Goal: Information Seeking & Learning: Find specific fact

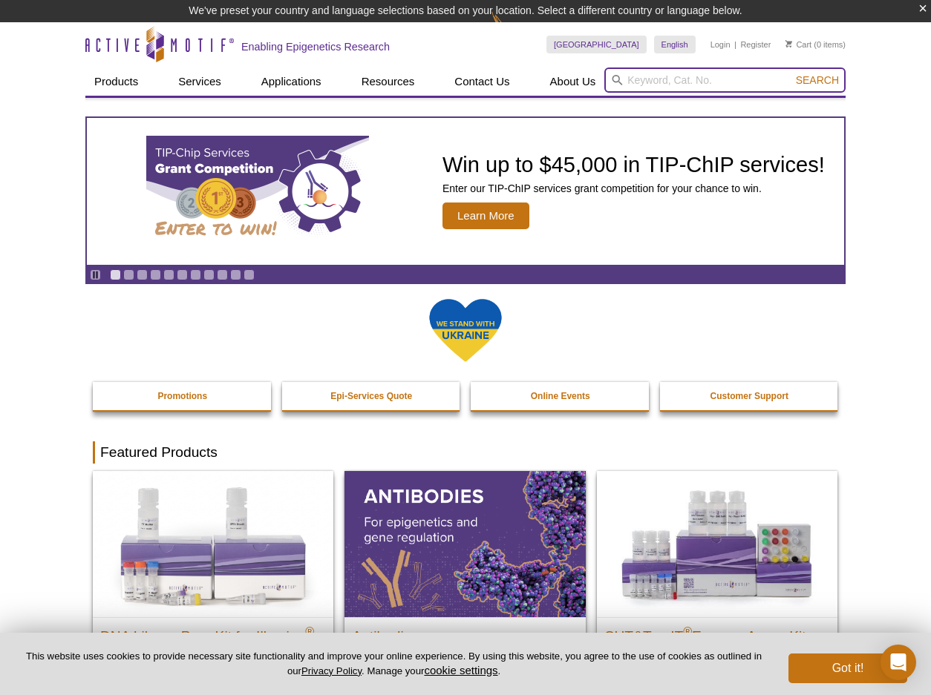
click at [650, 85] on input "search" at bounding box center [724, 80] width 241 height 25
type input "UDI primer sets"
click at [818, 80] on button "Search" at bounding box center [817, 79] width 52 height 13
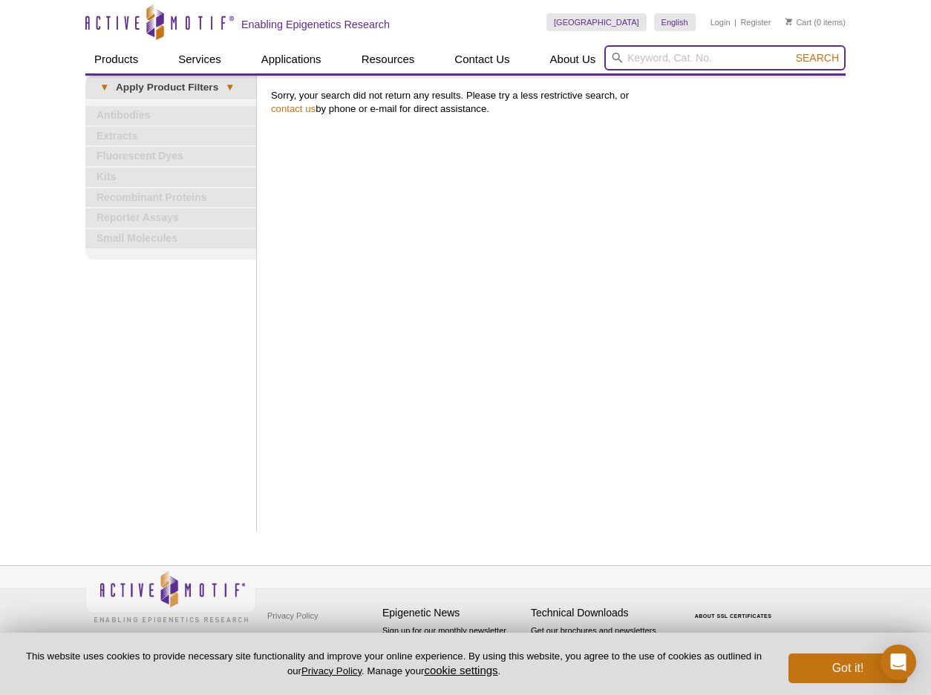
click at [764, 63] on input "search" at bounding box center [724, 57] width 241 height 25
type input "primers"
click at [818, 58] on button "Search" at bounding box center [817, 57] width 52 height 13
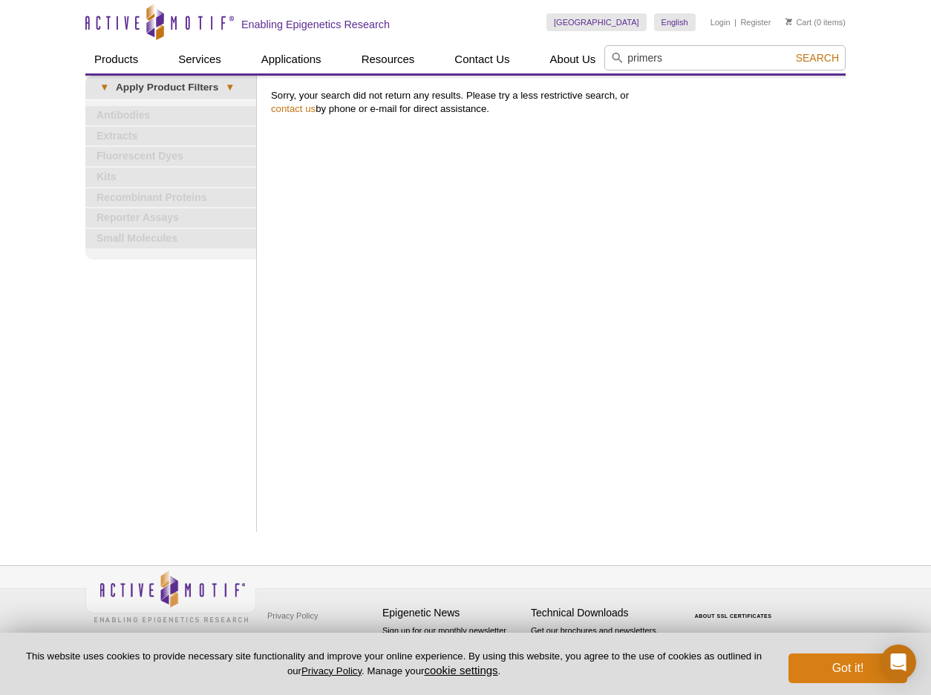
click at [850, 666] on button "Got it!" at bounding box center [847, 669] width 119 height 30
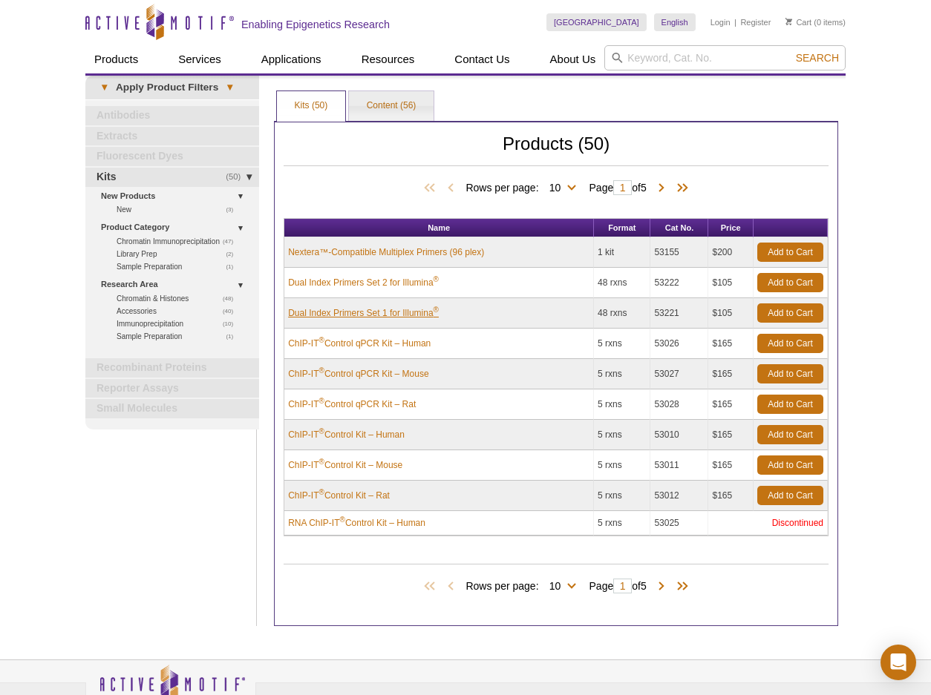
click at [370, 315] on link "Dual Index Primers Set 1 for Illumina ®" at bounding box center [363, 312] width 151 height 13
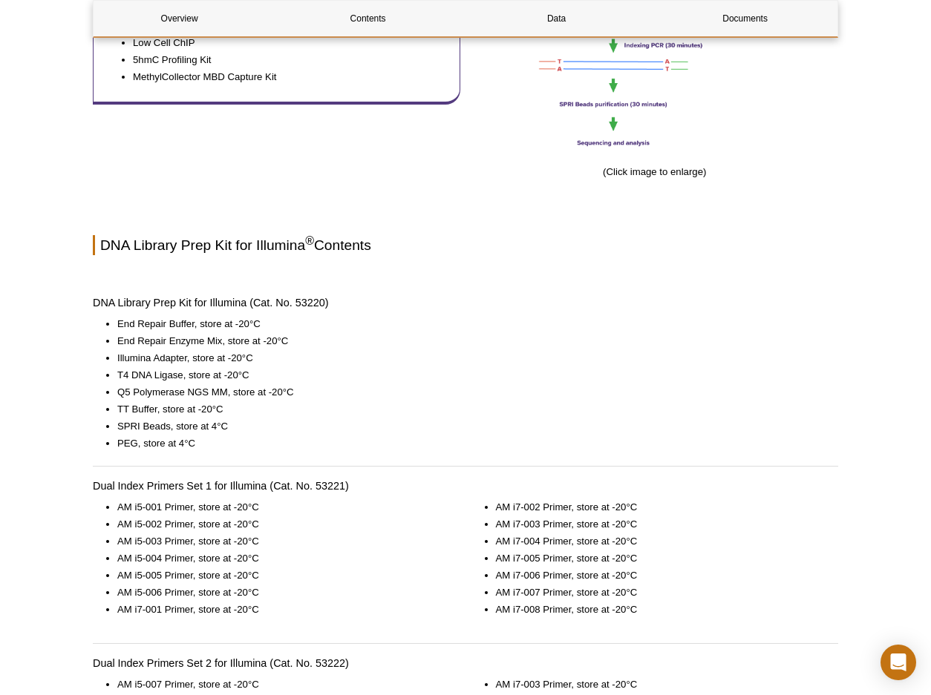
scroll to position [910, 0]
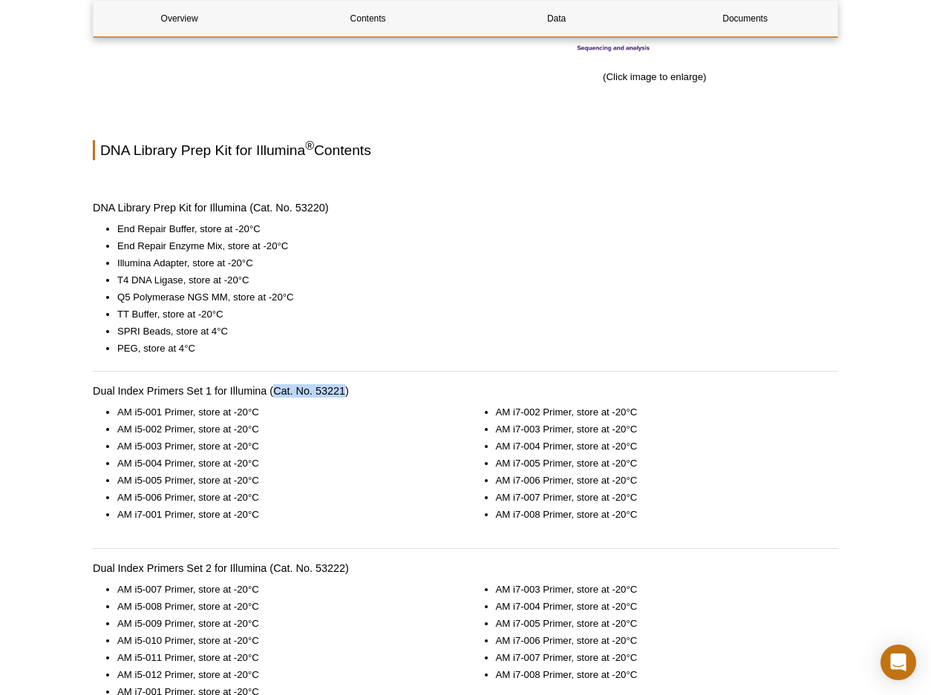
drag, startPoint x: 273, startPoint y: 390, endPoint x: 337, endPoint y: 391, distance: 63.8
click at [346, 393] on h4 "Dual Index Primers Set 1 for Illumina (Cat. No. 53221)" at bounding box center [465, 390] width 745 height 13
copy h4 "Cat. No. 53221"
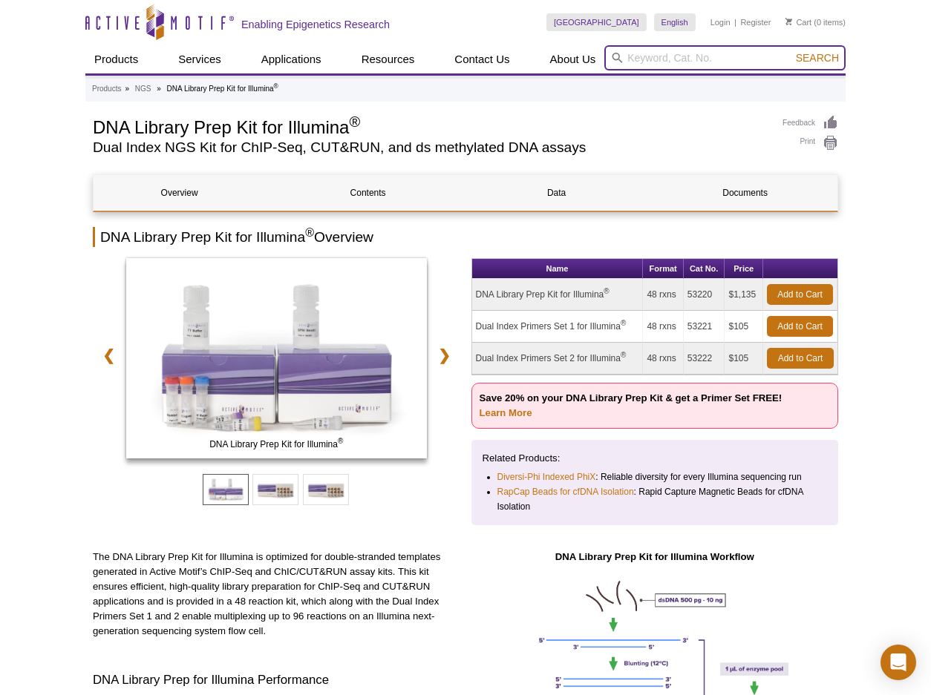
click at [701, 57] on input "search" at bounding box center [724, 57] width 241 height 25
paste input "Cat. No. 53221"
type input "Cat. No. 53221"
click at [818, 58] on button "Search" at bounding box center [817, 57] width 52 height 13
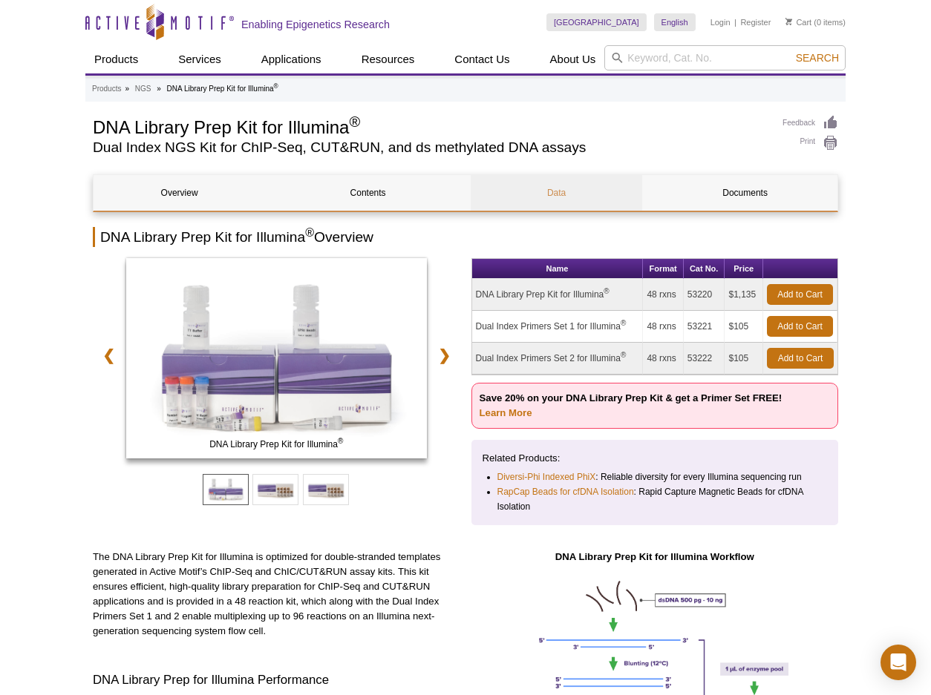
click at [555, 190] on link "Data" at bounding box center [555, 193] width 171 height 36
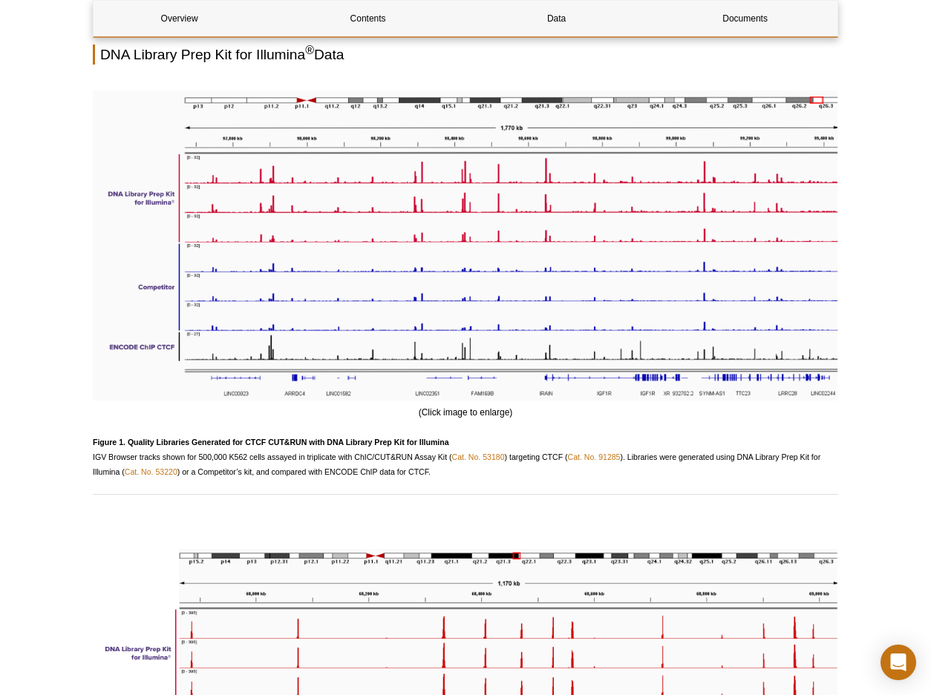
scroll to position [1606, 0]
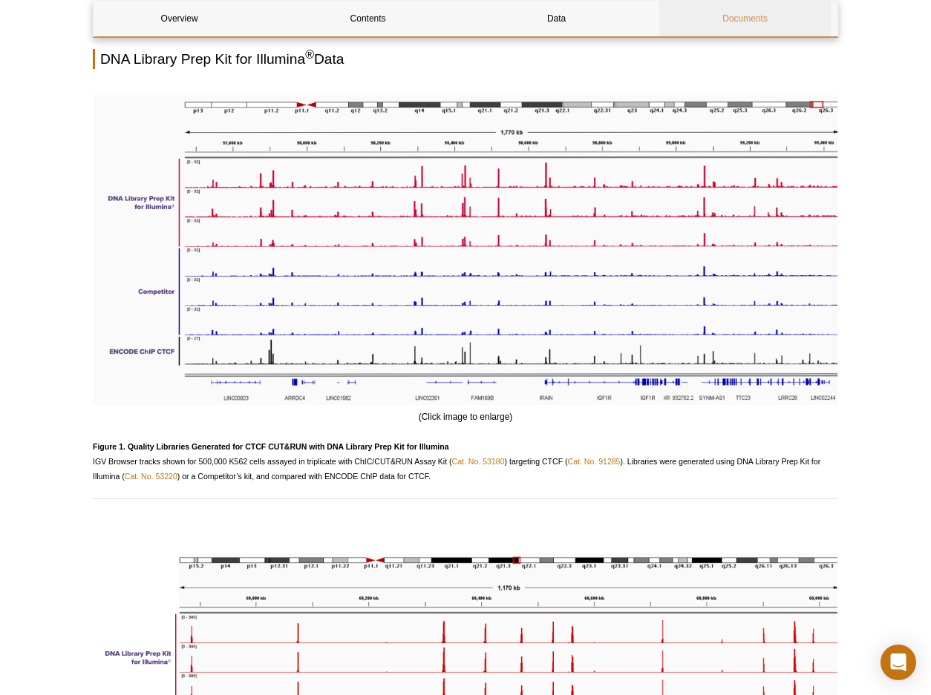
click at [739, 18] on link "Documents" at bounding box center [744, 19] width 171 height 36
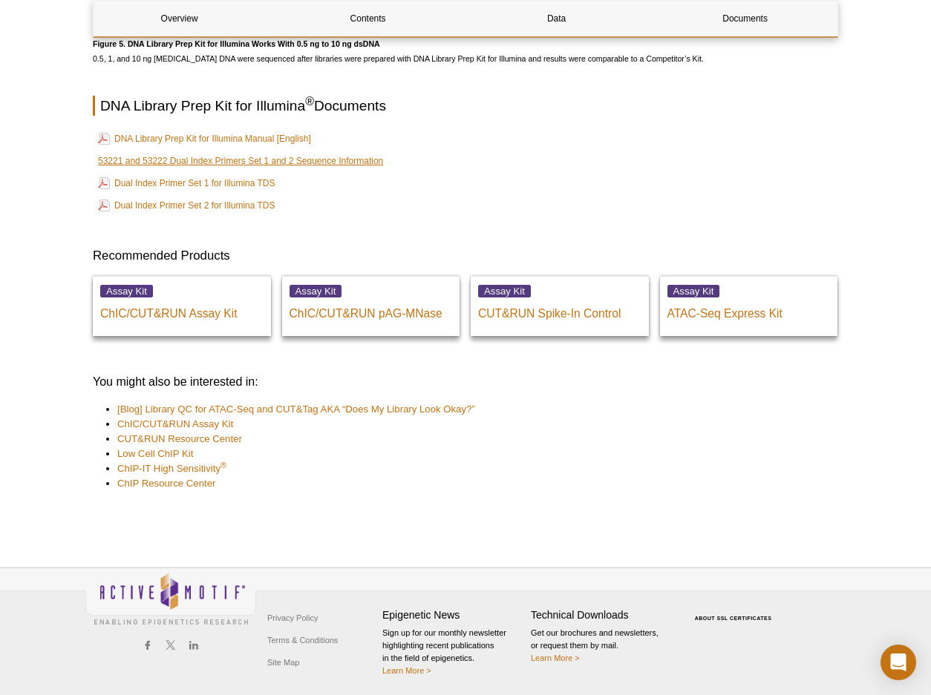
click at [209, 155] on link "53221 and 53222 Dual Index Primers Set 1 and 2 Sequence Information" at bounding box center [240, 161] width 285 height 15
